Goal: Task Accomplishment & Management: Use online tool/utility

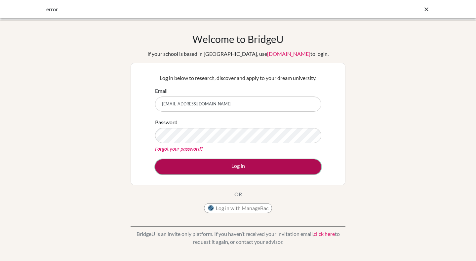
click at [238, 167] on button "Log in" at bounding box center [238, 166] width 166 height 15
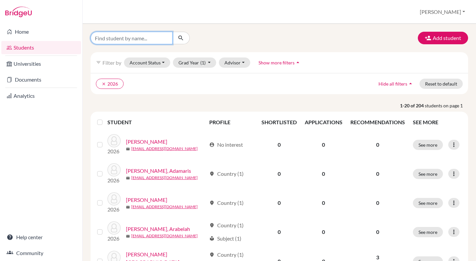
click at [131, 38] on input "Find student by name..." at bounding box center [132, 38] width 82 height 13
click at [106, 38] on input "cafferelli" at bounding box center [132, 38] width 82 height 13
type input "caffarelli"
click at [183, 39] on icon "submit" at bounding box center [181, 38] width 7 height 7
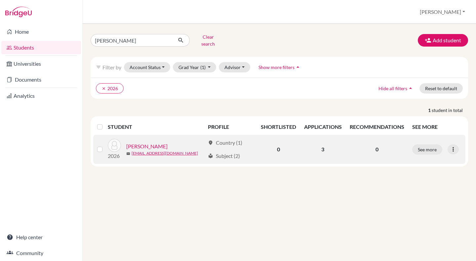
click at [160, 144] on link "Caffarelli, Jayda" at bounding box center [146, 147] width 41 height 8
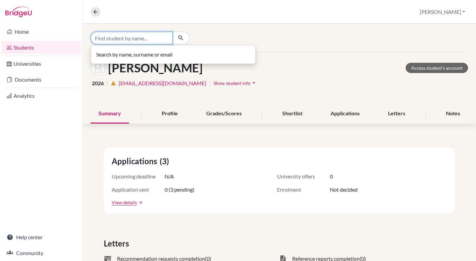
click at [146, 39] on input "Find student by name..." at bounding box center [132, 38] width 82 height 13
type input "Dalton"
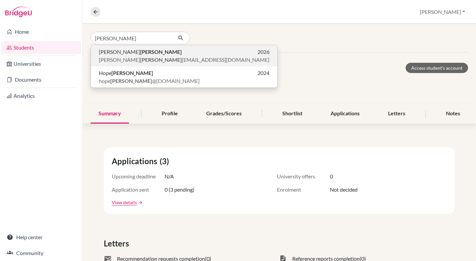
click at [140, 58] on b "dalton" at bounding box center [161, 60] width 42 height 6
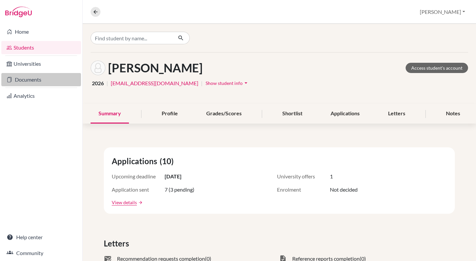
click at [28, 80] on link "Documents" at bounding box center [41, 79] width 80 height 13
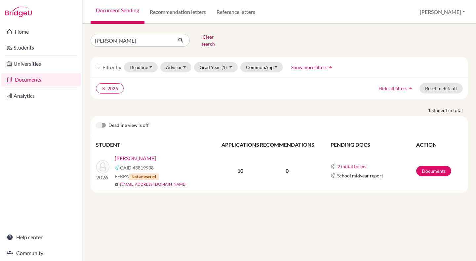
click at [123, 7] on link "Document Sending" at bounding box center [118, 12] width 54 height 24
click at [245, 167] on p "10" at bounding box center [241, 171] width 38 height 8
click at [139, 154] on link "[PERSON_NAME]" at bounding box center [135, 158] width 41 height 8
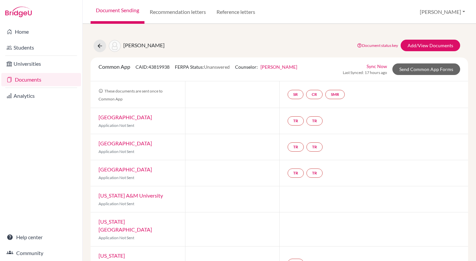
click at [139, 46] on span "[PERSON_NAME]" at bounding box center [143, 45] width 41 height 6
click at [35, 81] on link "Documents" at bounding box center [41, 79] width 80 height 13
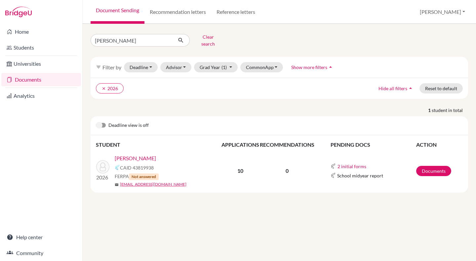
click at [125, 154] on link "[PERSON_NAME]" at bounding box center [135, 158] width 41 height 8
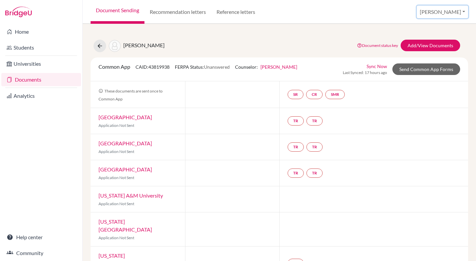
click at [460, 11] on button "[PERSON_NAME]" at bounding box center [442, 12] width 51 height 13
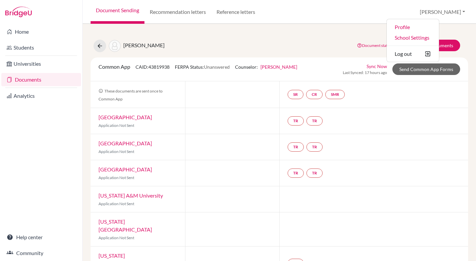
click at [287, 42] on div "Dalton, Gracie Document status key TR Requirement. Document not uploaded yet. T…" at bounding box center [280, 46] width 388 height 13
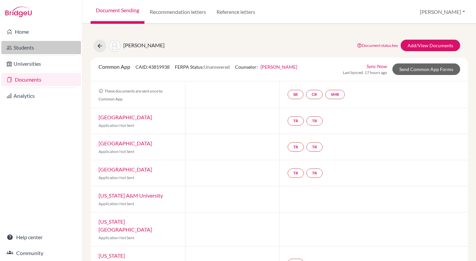
click at [22, 50] on link "Students" at bounding box center [41, 47] width 80 height 13
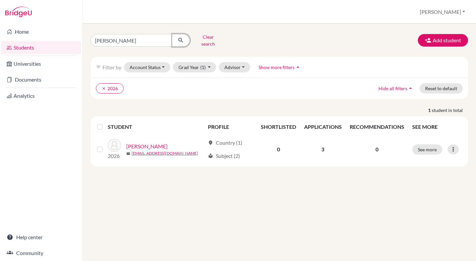
click at [181, 38] on icon "submit" at bounding box center [181, 40] width 7 height 7
click at [201, 40] on button "Clear search" at bounding box center [208, 40] width 37 height 17
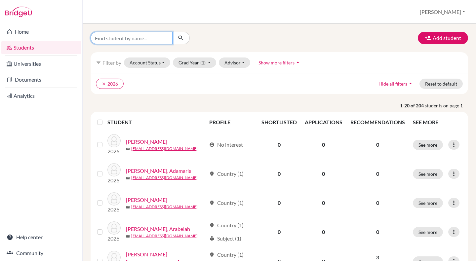
click at [148, 40] on input "Find student by name..." at bounding box center [132, 38] width 82 height 13
type input "dalton"
click at [183, 36] on icon "submit" at bounding box center [181, 38] width 7 height 7
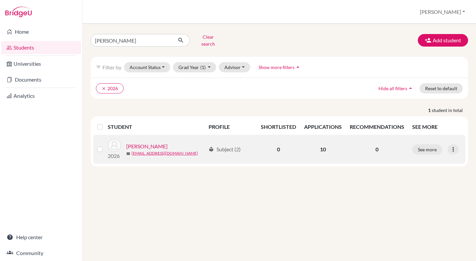
click at [155, 143] on link "[PERSON_NAME]" at bounding box center [146, 147] width 41 height 8
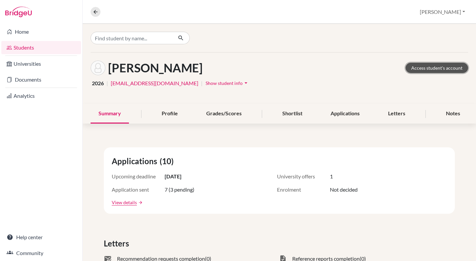
click at [430, 67] on link "Access student's account" at bounding box center [437, 68] width 62 height 10
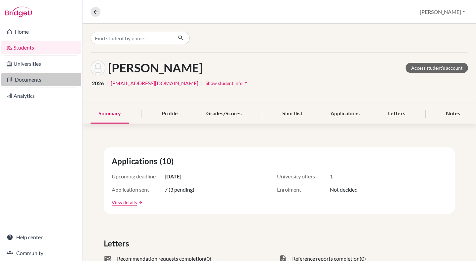
click at [32, 82] on link "Documents" at bounding box center [41, 79] width 80 height 13
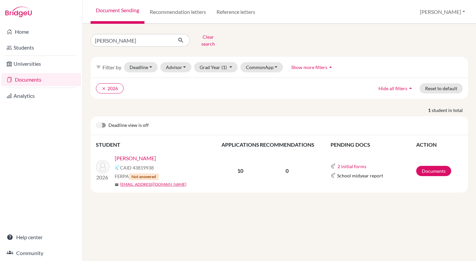
click at [134, 154] on link "[PERSON_NAME]" at bounding box center [135, 158] width 41 height 8
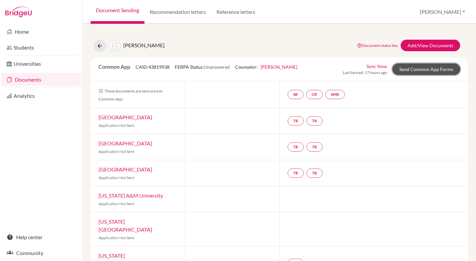
click at [422, 68] on link "Send Common App Forms" at bounding box center [426, 69] width 68 height 12
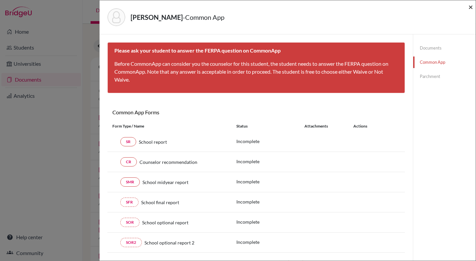
click at [470, 7] on span "×" at bounding box center [471, 7] width 5 height 10
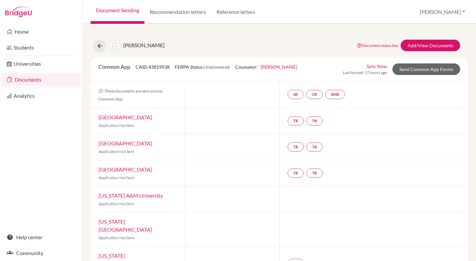
click at [32, 78] on link "Documents" at bounding box center [41, 79] width 80 height 13
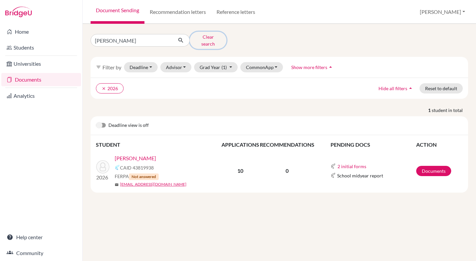
click at [208, 37] on button "Clear search" at bounding box center [208, 40] width 37 height 17
